Goal: Information Seeking & Learning: Check status

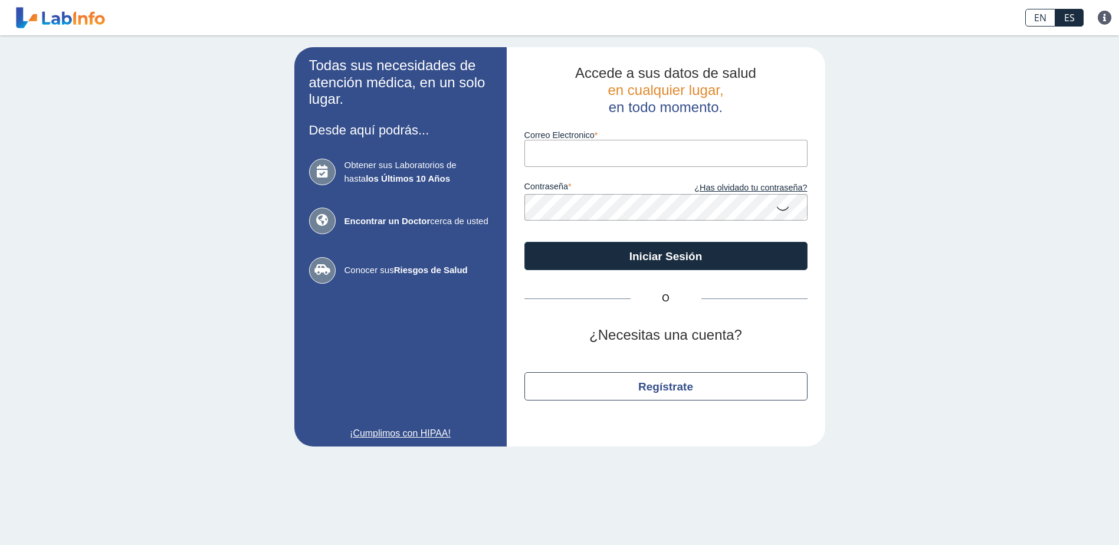
click at [607, 150] on input "Correo Electronico" at bounding box center [665, 153] width 283 height 27
type input "brunymar4819@gmail.com"
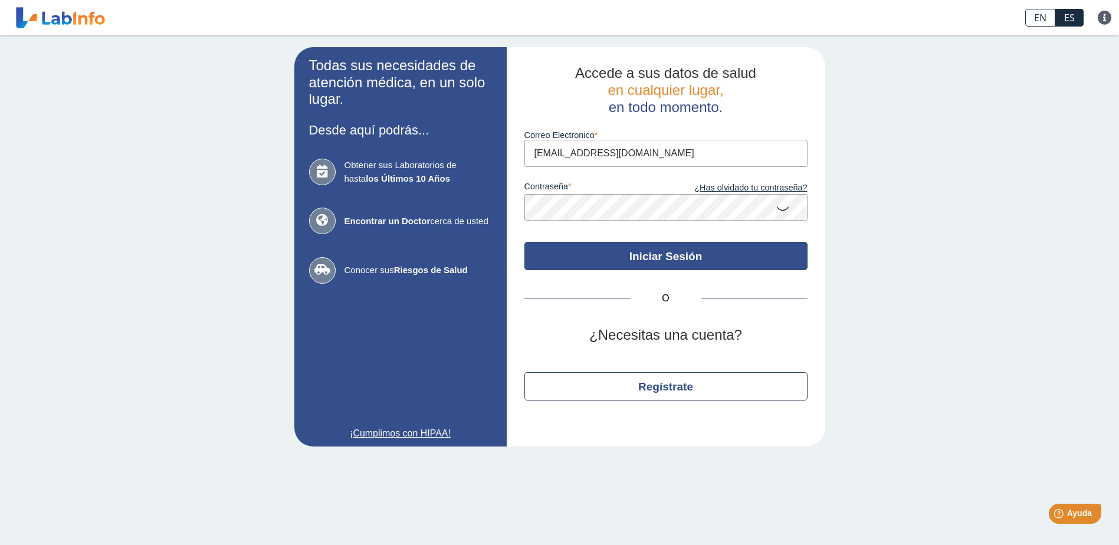
click at [674, 264] on button "Iniciar Sesión" at bounding box center [665, 256] width 283 height 28
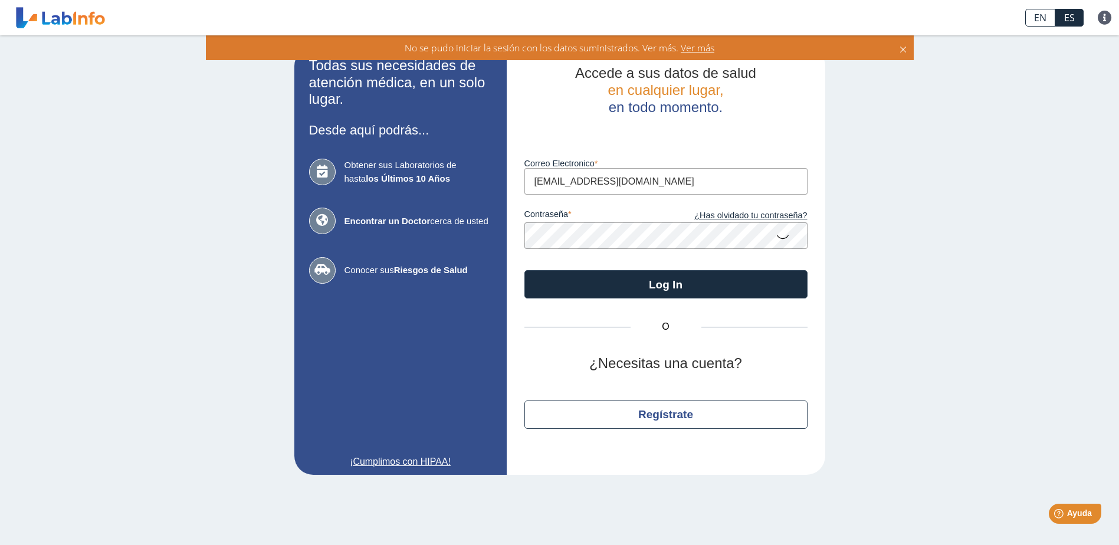
click at [905, 48] on icon at bounding box center [902, 47] width 9 height 13
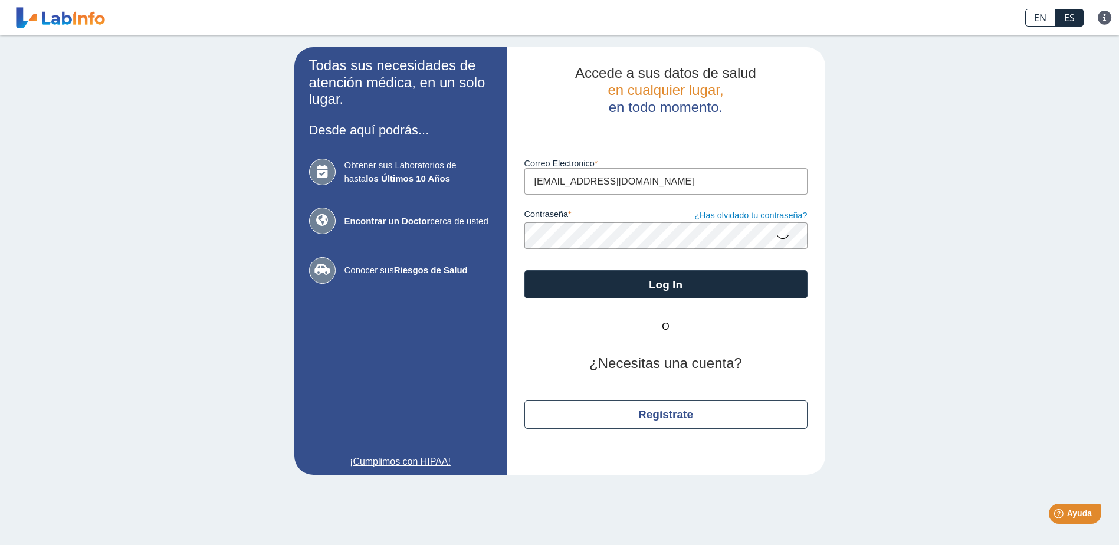
click at [770, 215] on link "¿Has olvidado tu contraseña?" at bounding box center [737, 215] width 142 height 13
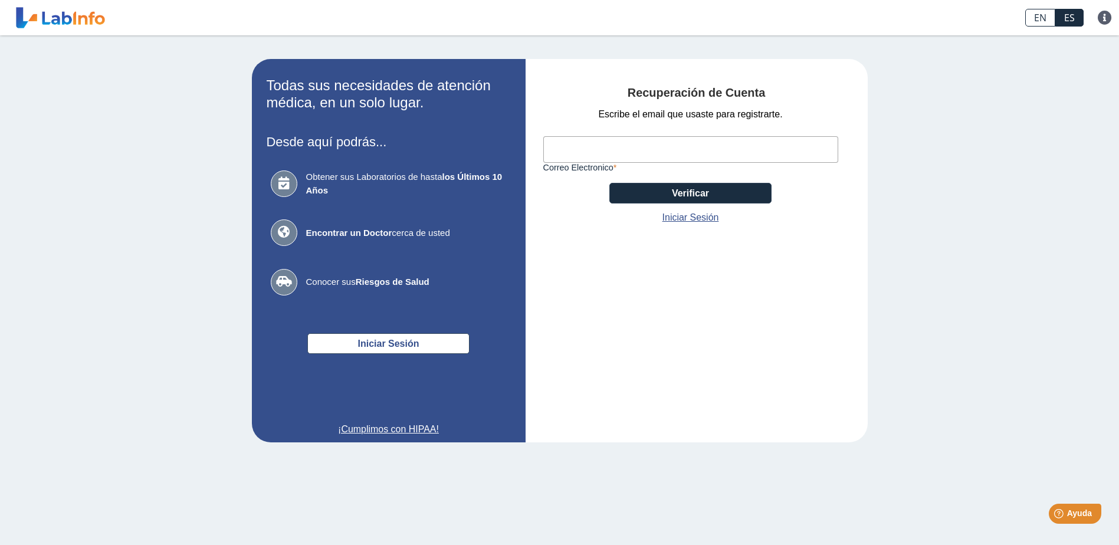
click at [610, 146] on input "Correo Electronico" at bounding box center [690, 149] width 295 height 27
type input "brunymar4819@gmail.com"
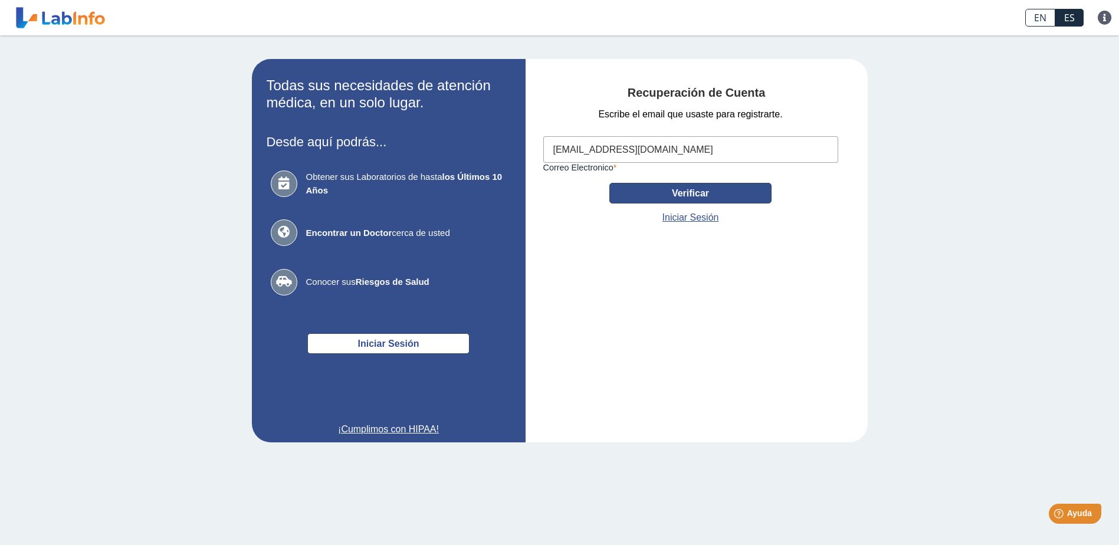
click at [743, 195] on button "Verificar" at bounding box center [690, 193] width 162 height 21
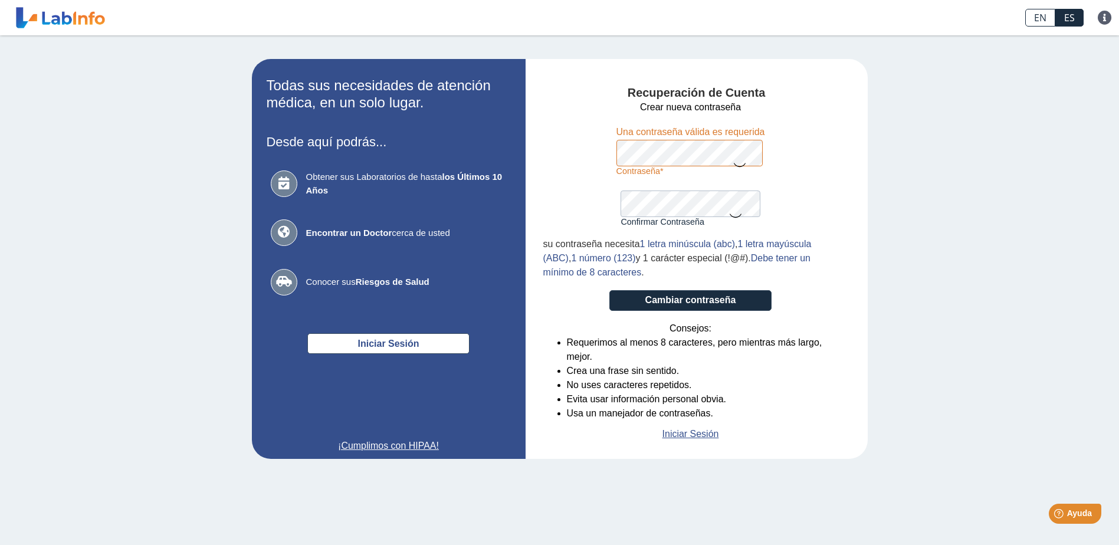
click at [777, 150] on form "Crear nueva contraseña Contraseña Una contraseña válida es requerida Confirmar …" at bounding box center [690, 270] width 295 height 341
click at [642, 131] on div "Contraseña Una contraseña válida es requerida" at bounding box center [690, 150] width 149 height 51
click at [737, 165] on icon at bounding box center [740, 164] width 14 height 23
click at [780, 152] on form "Crear nueva contraseña Contraseña Una contraseña válida es requerida Confirmar …" at bounding box center [690, 270] width 295 height 341
click at [722, 298] on button "Cambiar contraseña" at bounding box center [690, 300] width 162 height 21
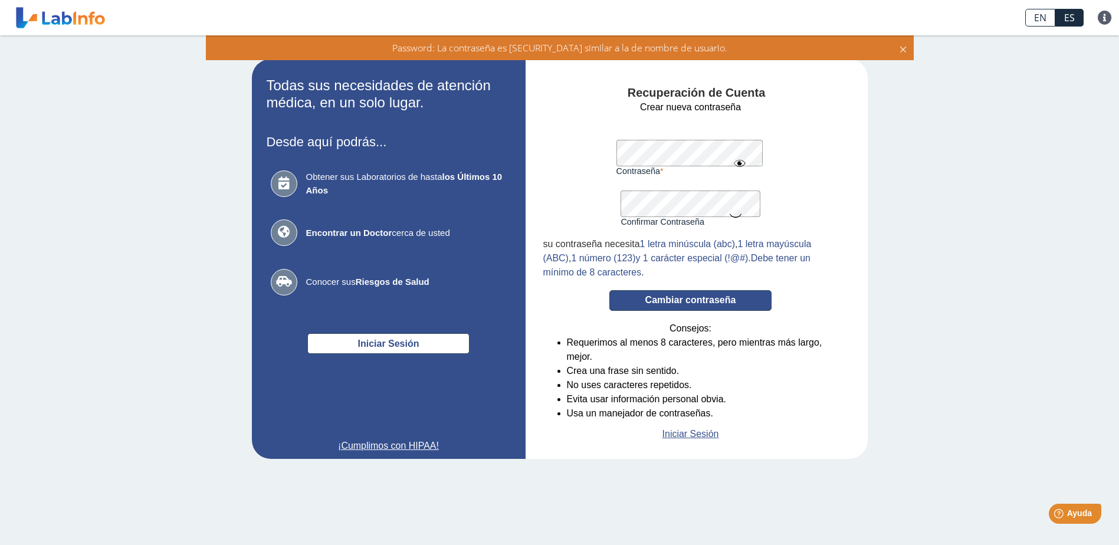
click at [702, 299] on button "Cambiar contraseña" at bounding box center [690, 300] width 162 height 21
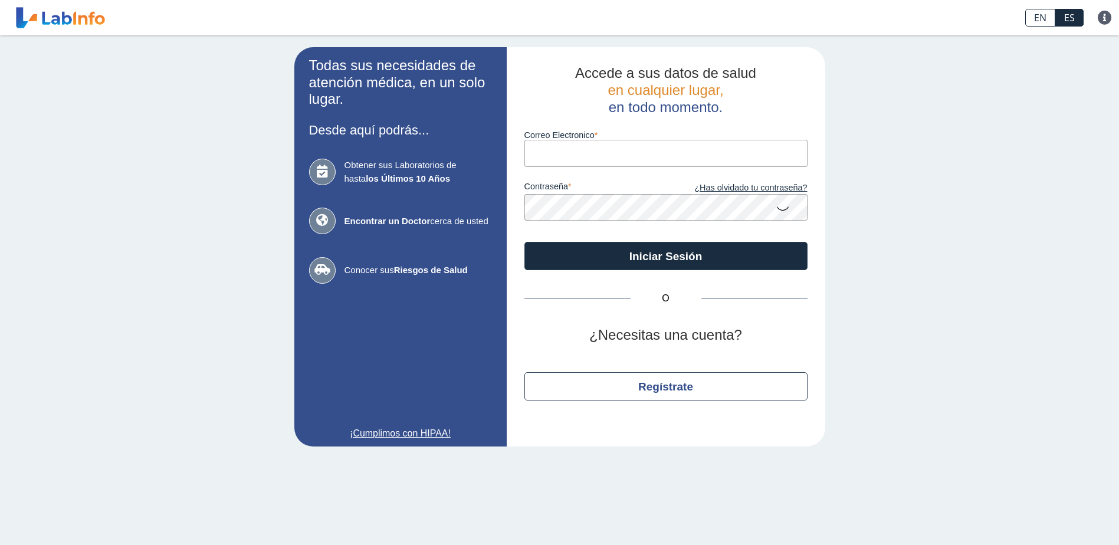
click at [621, 142] on input "Correo Electronico" at bounding box center [665, 153] width 283 height 27
type input "brunymar4819@gmail.com"
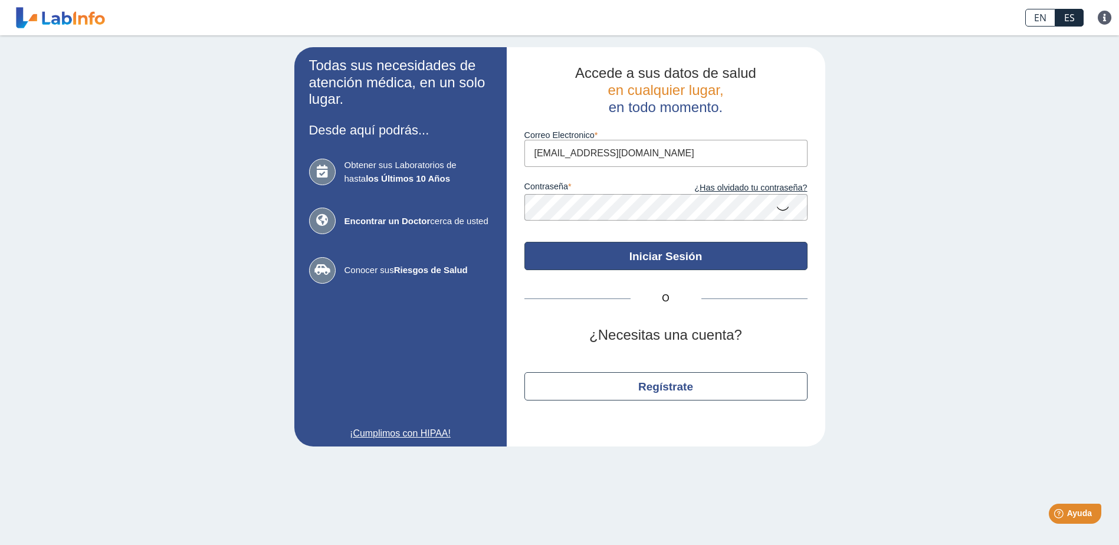
click at [749, 262] on button "Iniciar Sesión" at bounding box center [665, 256] width 283 height 28
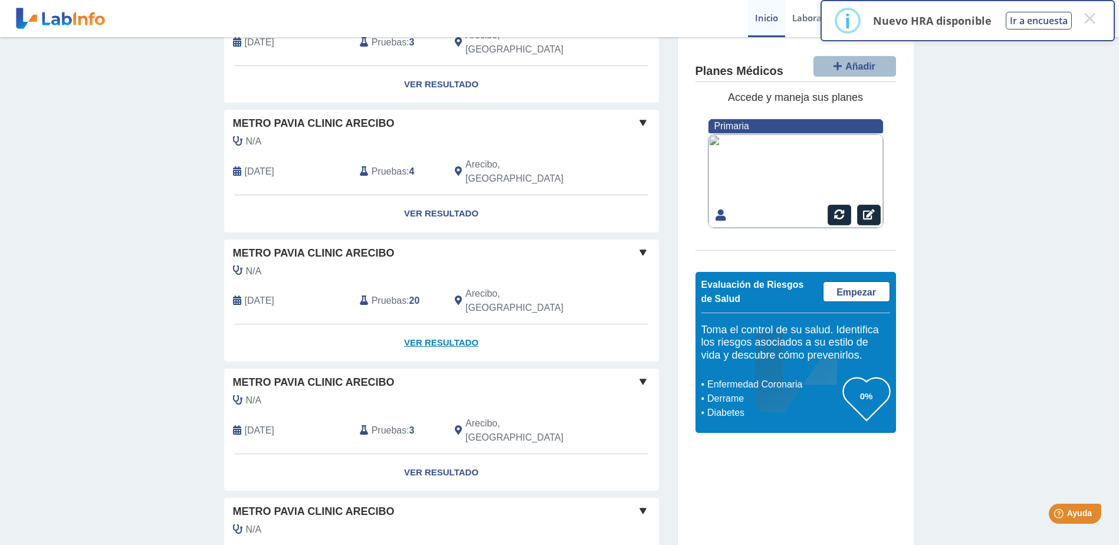
scroll to position [541, 0]
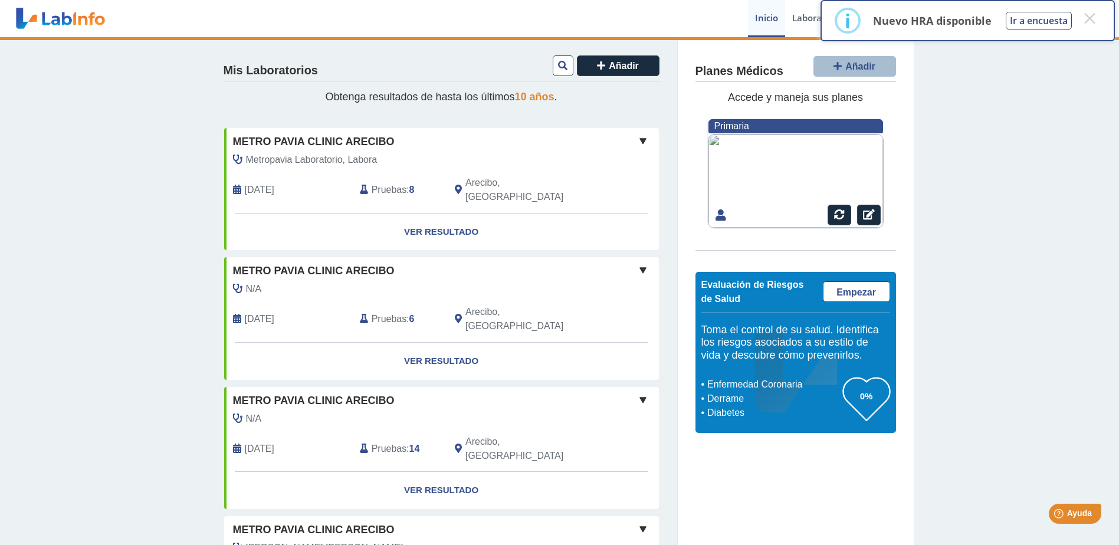
scroll to position [0, 0]
click at [422, 214] on link "Ver Resultado" at bounding box center [441, 232] width 435 height 37
click at [440, 215] on link "Ver Resultado" at bounding box center [441, 232] width 435 height 37
click at [440, 217] on link "Ver Resultado" at bounding box center [441, 232] width 435 height 37
click at [641, 139] on span at bounding box center [643, 141] width 14 height 14
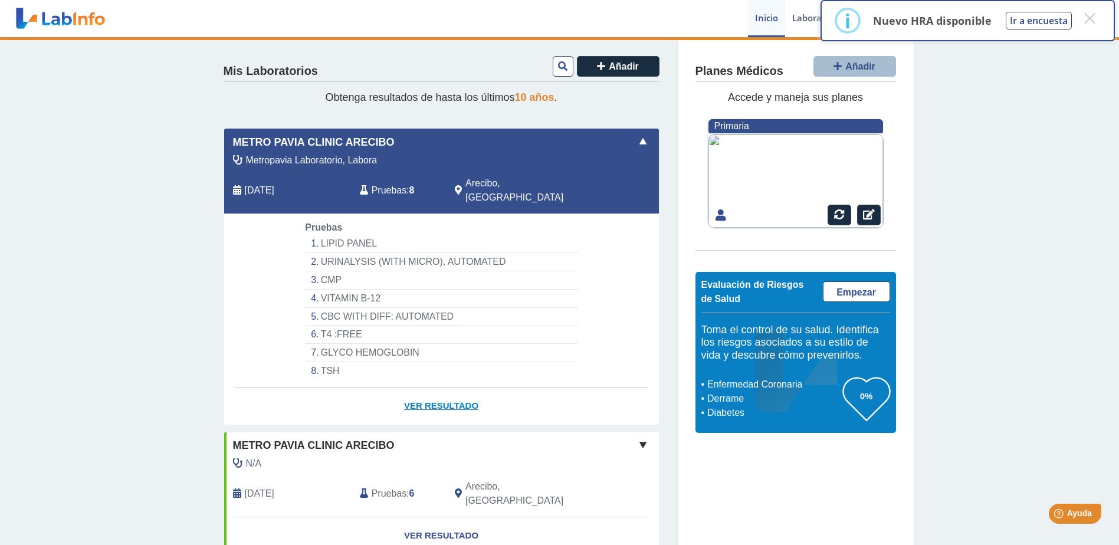
click at [430, 387] on link "Ver Resultado" at bounding box center [441, 405] width 435 height 37
click at [436, 389] on link "Ver Resultado" at bounding box center [441, 405] width 435 height 37
click at [346, 235] on li "LIPID PANEL" at bounding box center [441, 244] width 272 height 18
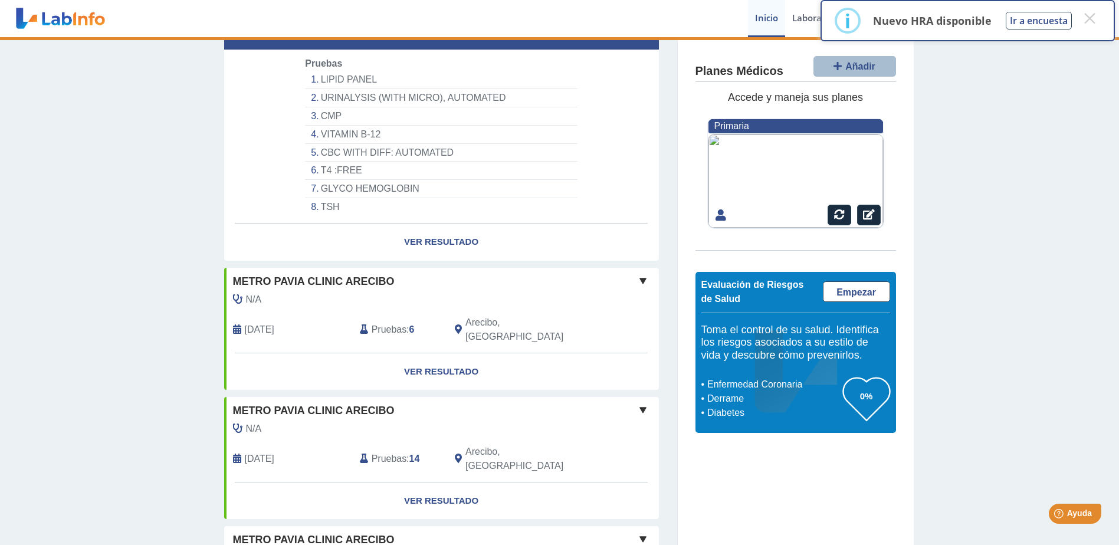
scroll to position [177, 0]
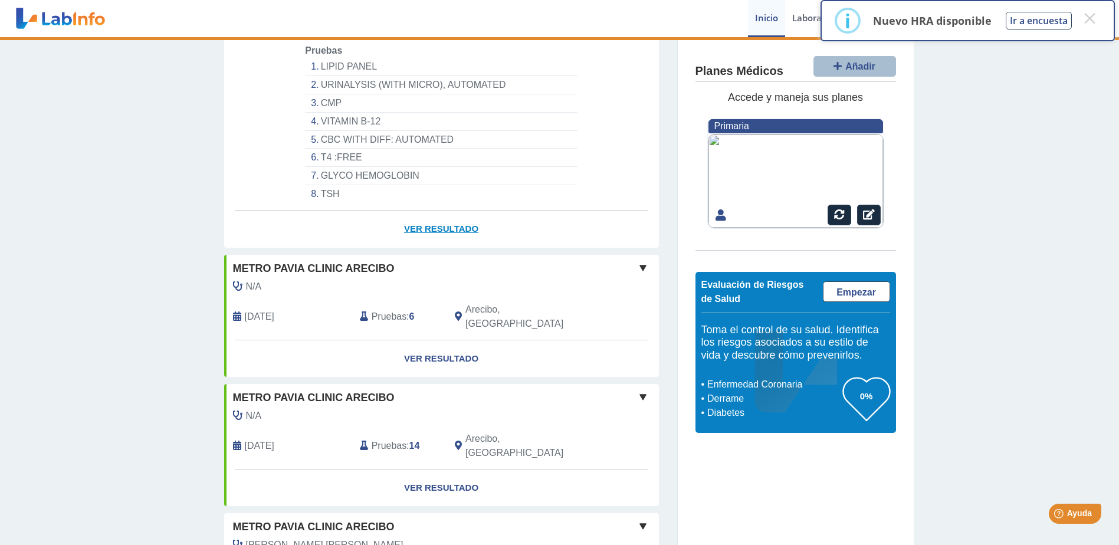
click at [450, 212] on link "Ver Resultado" at bounding box center [441, 229] width 435 height 37
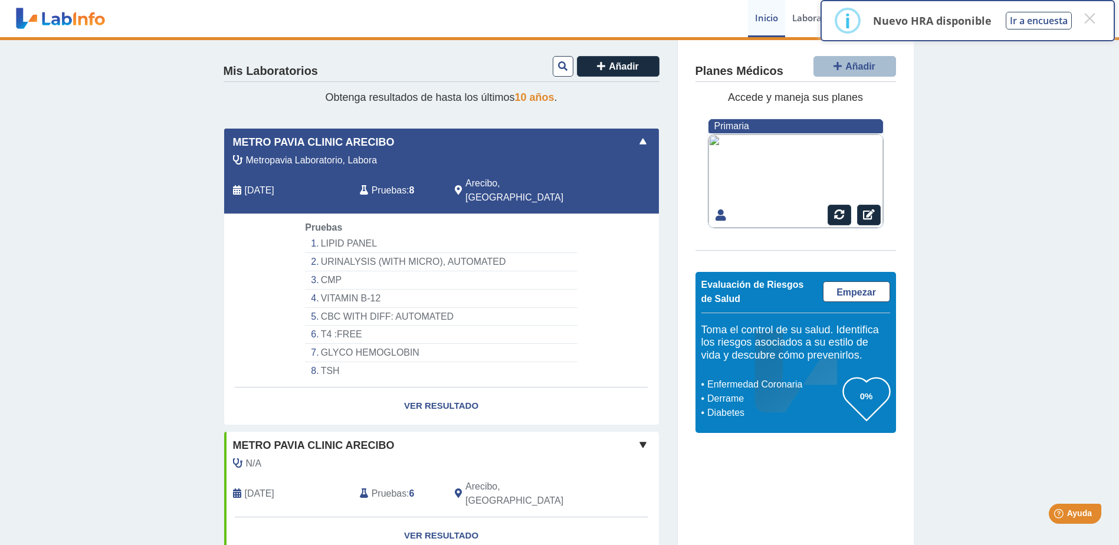
click at [392, 183] on span "Pruebas" at bounding box center [389, 190] width 35 height 14
click at [372, 183] on span "Pruebas" at bounding box center [389, 190] width 35 height 14
drag, startPoint x: 372, startPoint y: 179, endPoint x: 364, endPoint y: 179, distance: 7.1
click at [364, 179] on div "Pruebas : 8" at bounding box center [398, 190] width 95 height 28
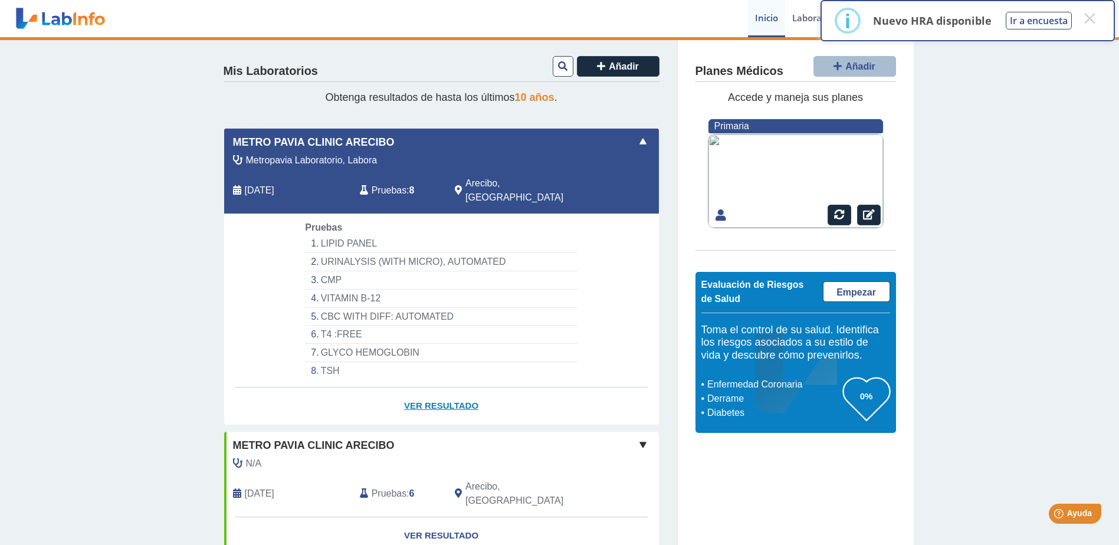
click at [457, 388] on link "Ver Resultado" at bounding box center [441, 405] width 435 height 37
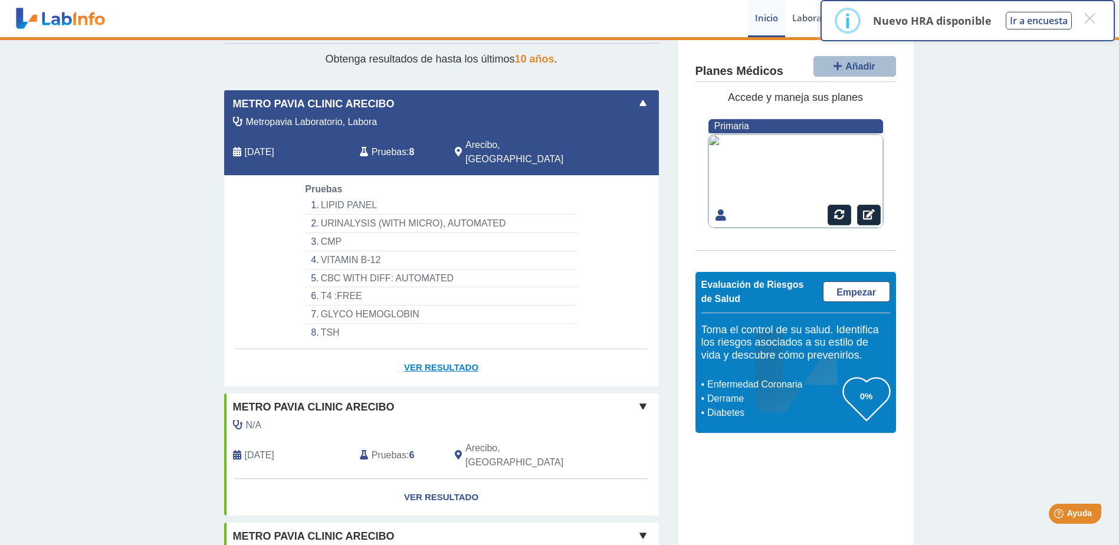
scroll to position [59, 0]
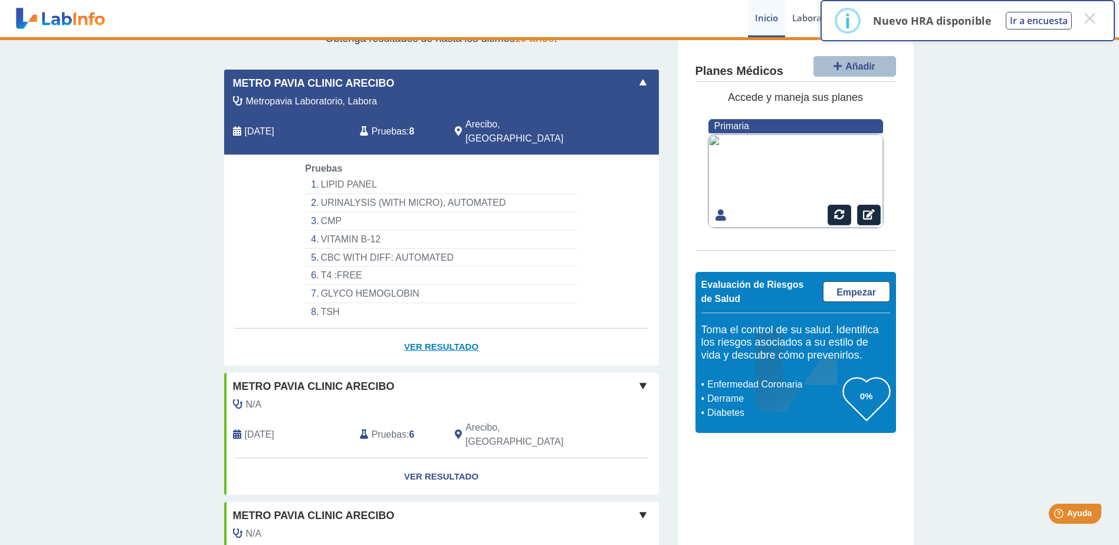
click at [438, 331] on link "Ver Resultado" at bounding box center [441, 347] width 435 height 37
select select "**********"
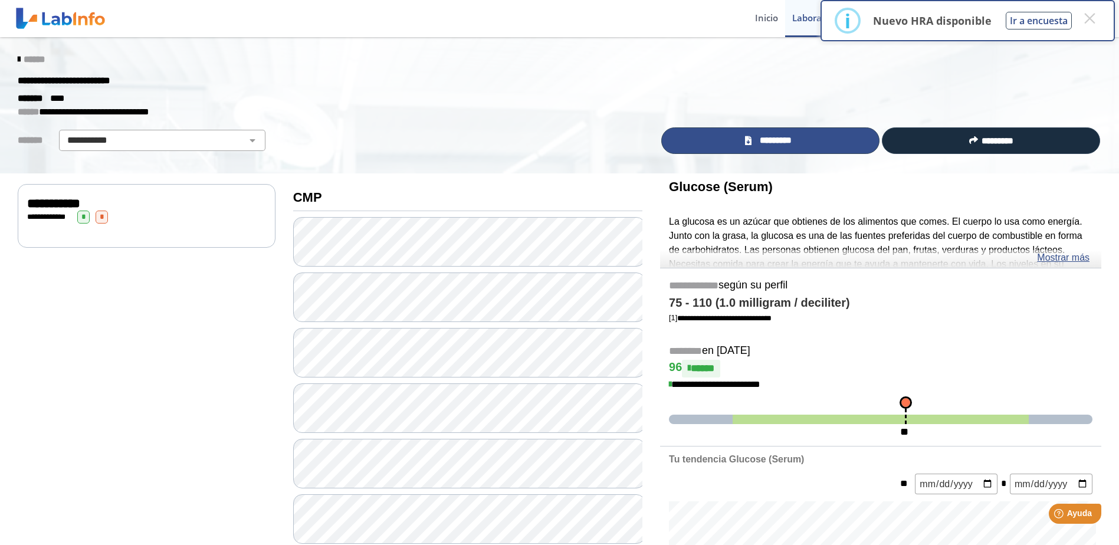
click at [779, 143] on span "*********" at bounding box center [775, 141] width 41 height 14
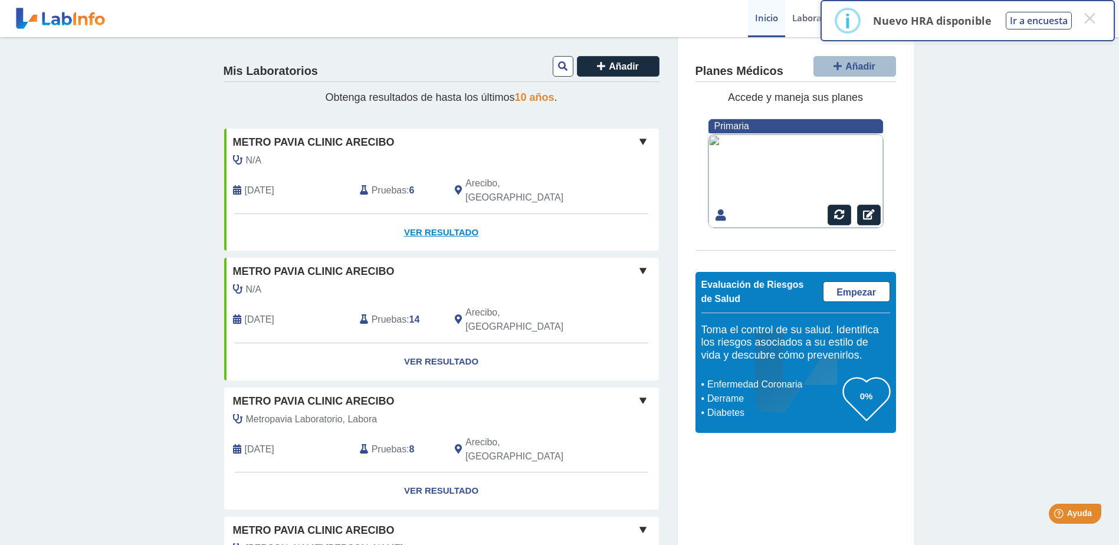
click at [427, 218] on link "Ver Resultado" at bounding box center [441, 232] width 435 height 37
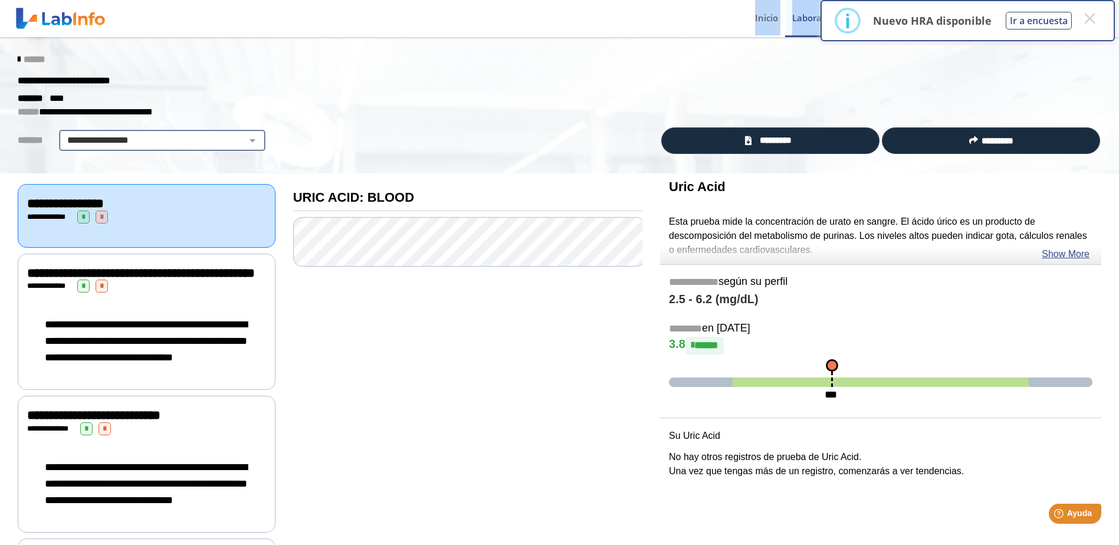
drag, startPoint x: 9, startPoint y: 40, endPoint x: 238, endPoint y: 133, distance: 247.1
click at [52, 41] on div "**********" at bounding box center [559, 105] width 1119 height 137
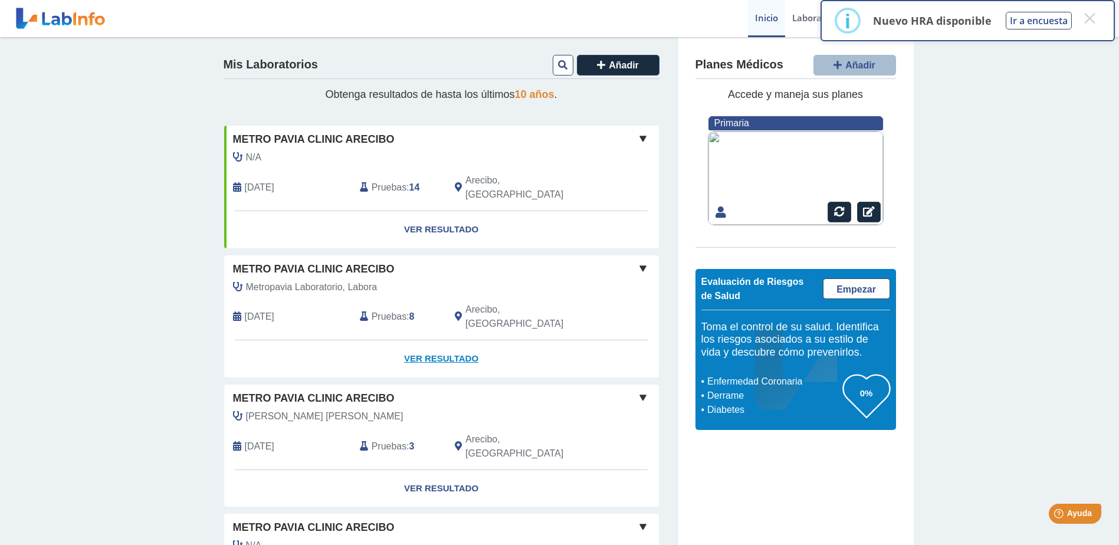
click at [432, 340] on link "Ver Resultado" at bounding box center [441, 358] width 435 height 37
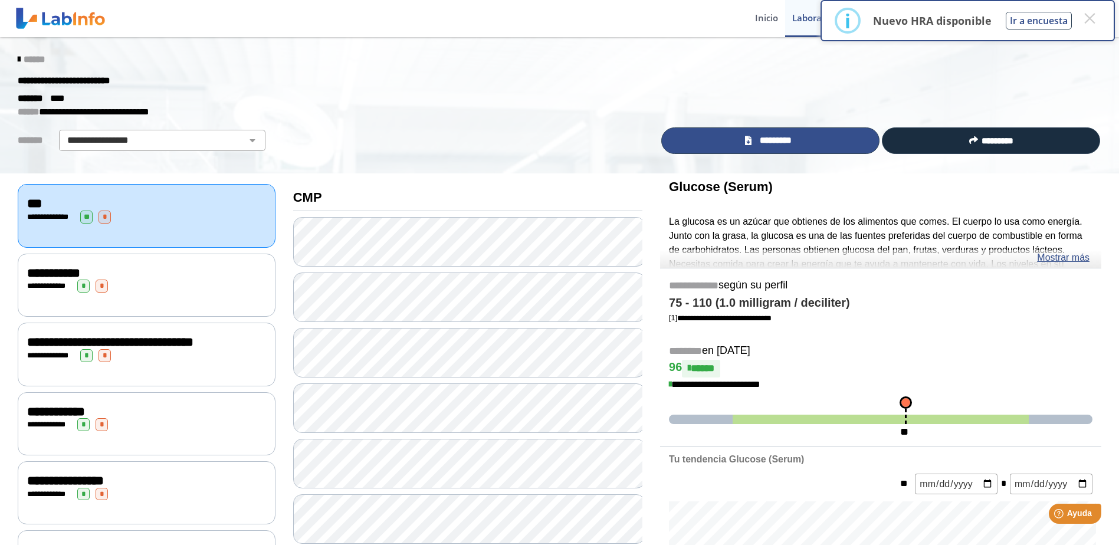
click at [771, 137] on span "*********" at bounding box center [775, 141] width 41 height 14
